Goal: Download file/media

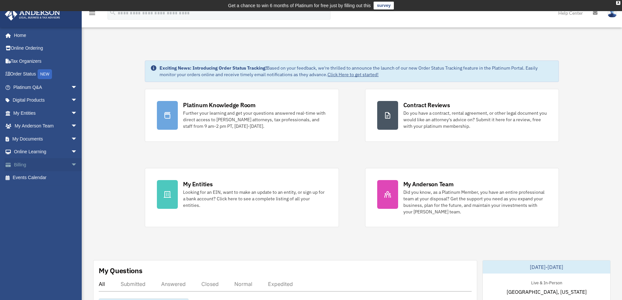
click at [59, 162] on link "Billing arrow_drop_down" at bounding box center [46, 164] width 83 height 13
click at [71, 163] on span "arrow_drop_down" at bounding box center [77, 164] width 13 height 13
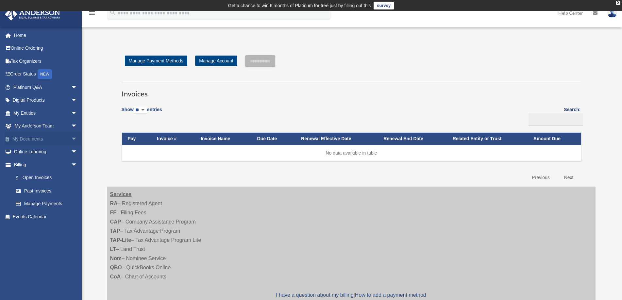
click at [71, 137] on span "arrow_drop_down" at bounding box center [77, 138] width 13 height 13
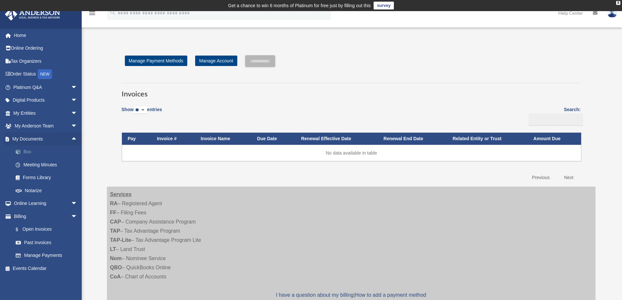
click at [27, 150] on link "Box" at bounding box center [48, 151] width 78 height 13
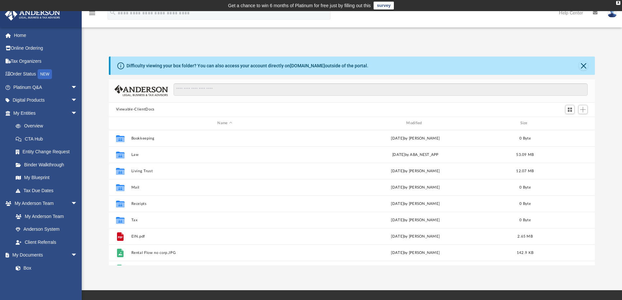
scroll to position [143, 481]
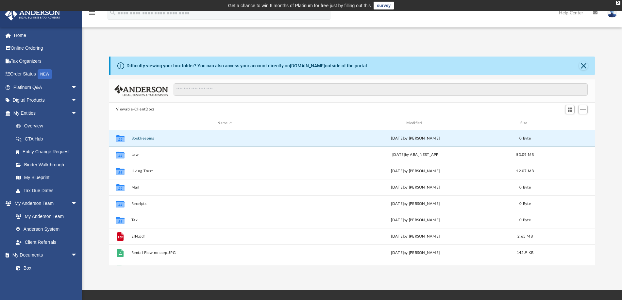
click at [142, 139] on button "Bookkeeping" at bounding box center [225, 138] width 188 height 4
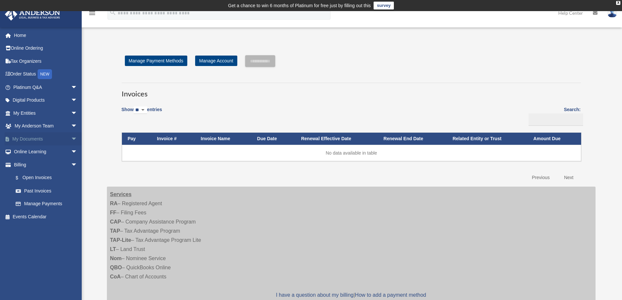
click at [71, 135] on span "arrow_drop_down" at bounding box center [77, 138] width 13 height 13
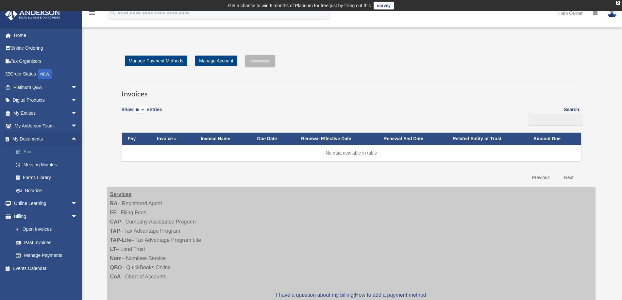
click at [26, 148] on link "Box" at bounding box center [48, 151] width 78 height 13
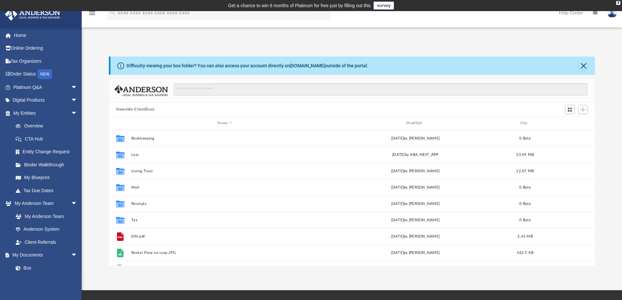
scroll to position [143, 481]
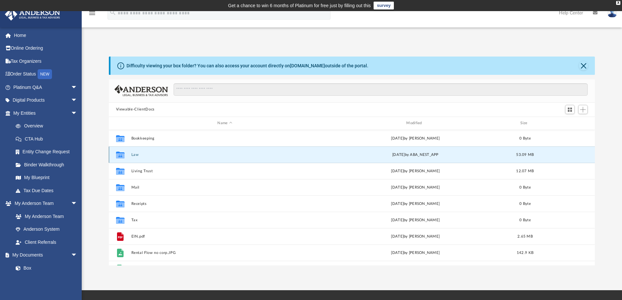
click at [135, 155] on button "Law" at bounding box center [225, 155] width 188 height 4
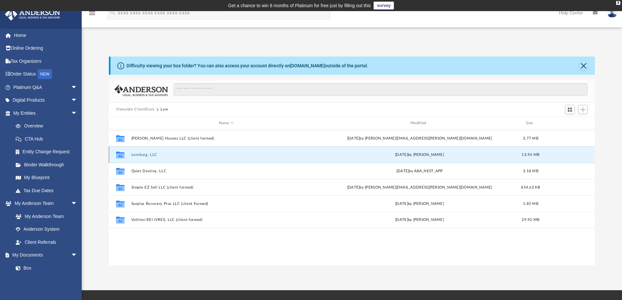
click at [142, 154] on button "Lenzburg, LLC" at bounding box center [226, 155] width 190 height 4
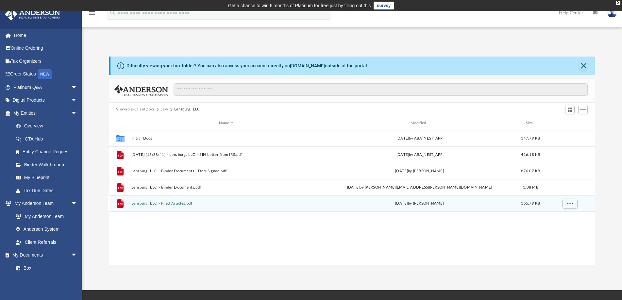
click at [148, 204] on button "Lenzburg, LLC - Filed Articles.pdf" at bounding box center [226, 203] width 190 height 4
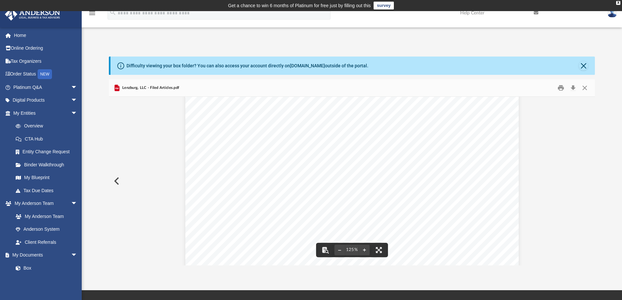
scroll to position [0, 0]
click at [561, 87] on button "Print" at bounding box center [560, 88] width 13 height 10
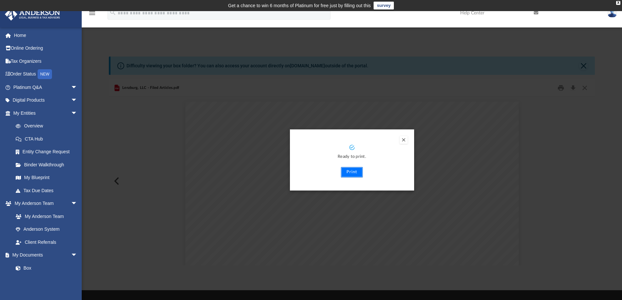
click at [355, 172] on button "Print" at bounding box center [352, 172] width 22 height 10
